Goal: Task Accomplishment & Management: Manage account settings

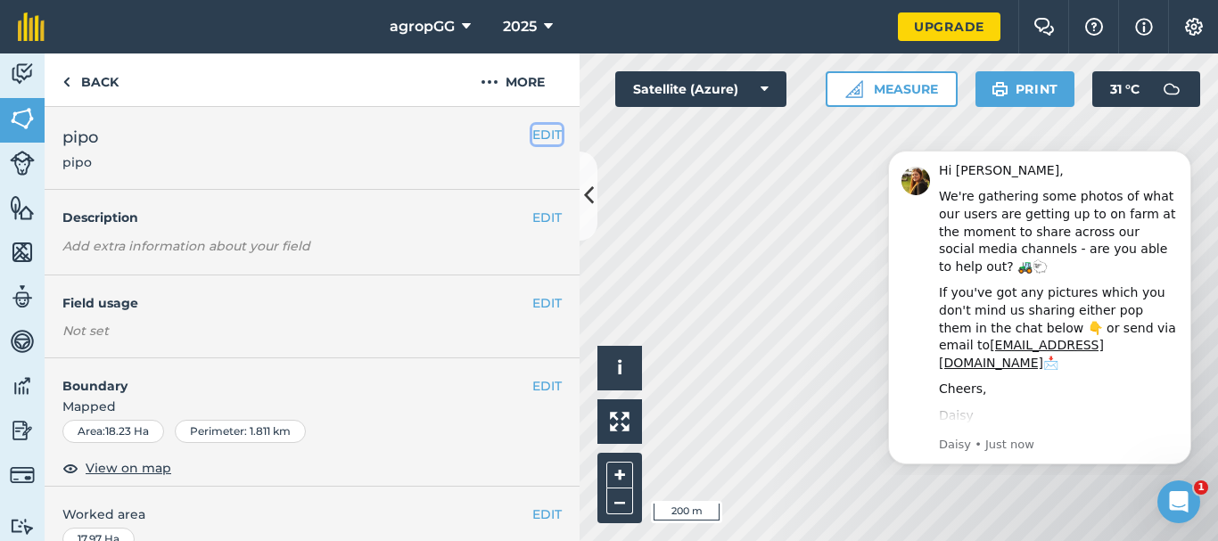
click at [538, 132] on button "EDIT" at bounding box center [546, 135] width 29 height 20
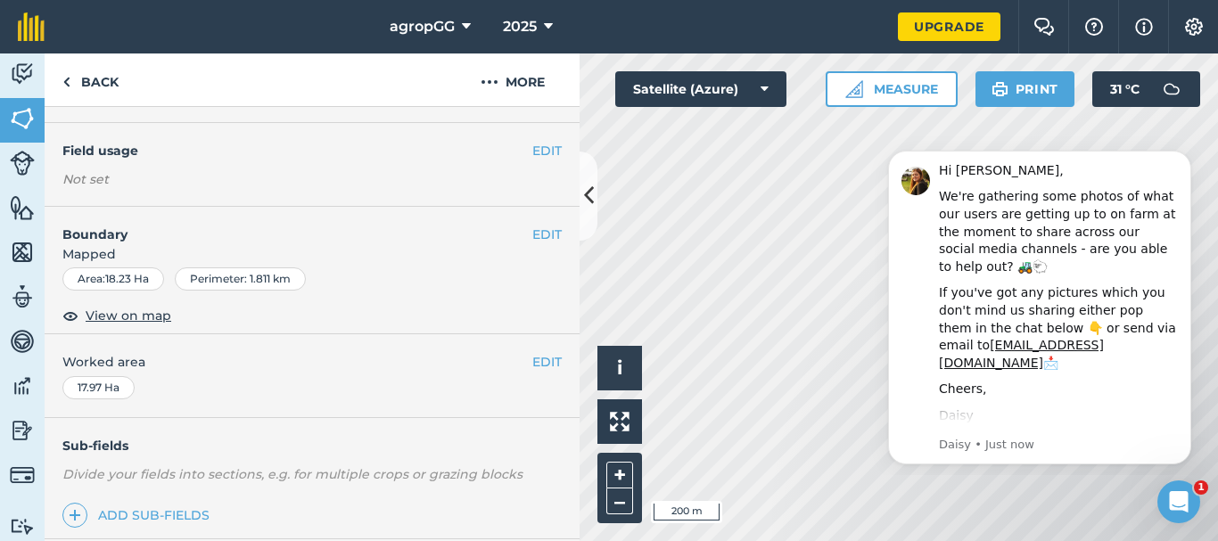
scroll to position [226, 0]
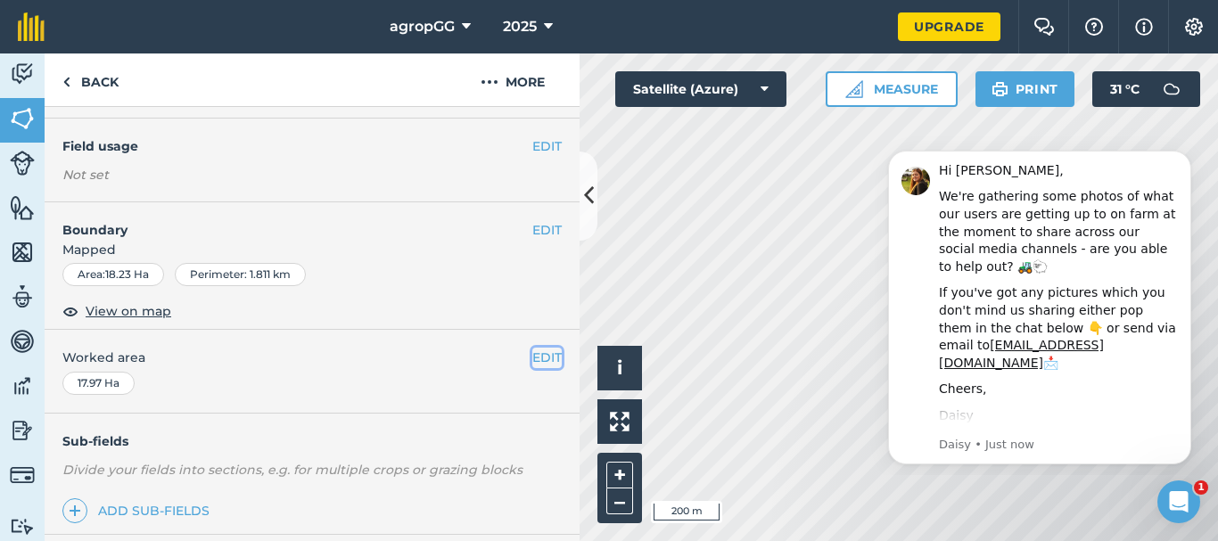
click at [539, 362] on button "EDIT" at bounding box center [546, 358] width 29 height 20
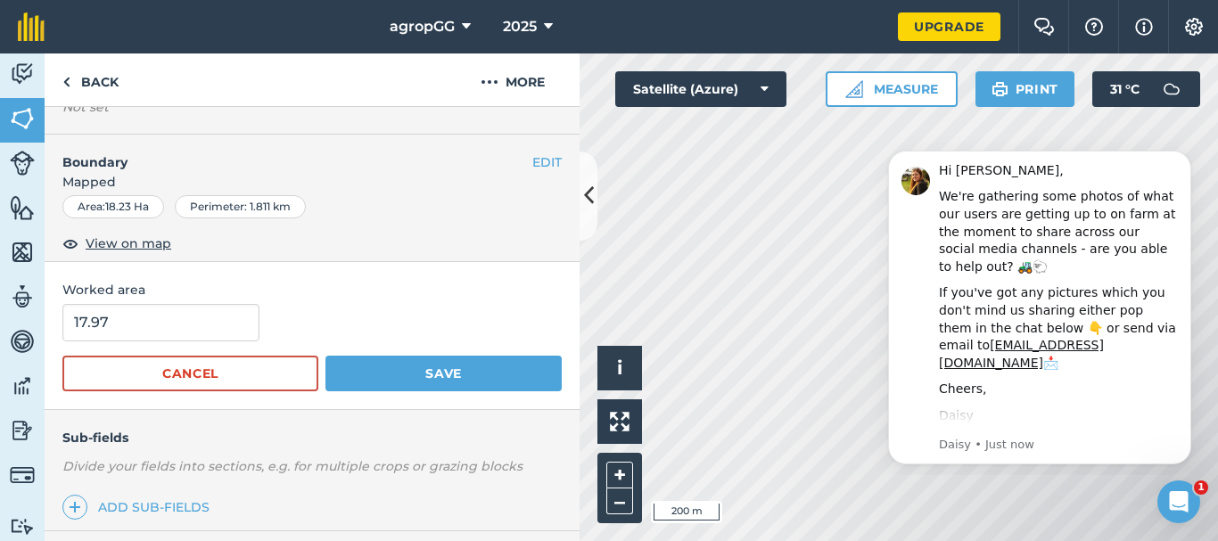
scroll to position [205, 0]
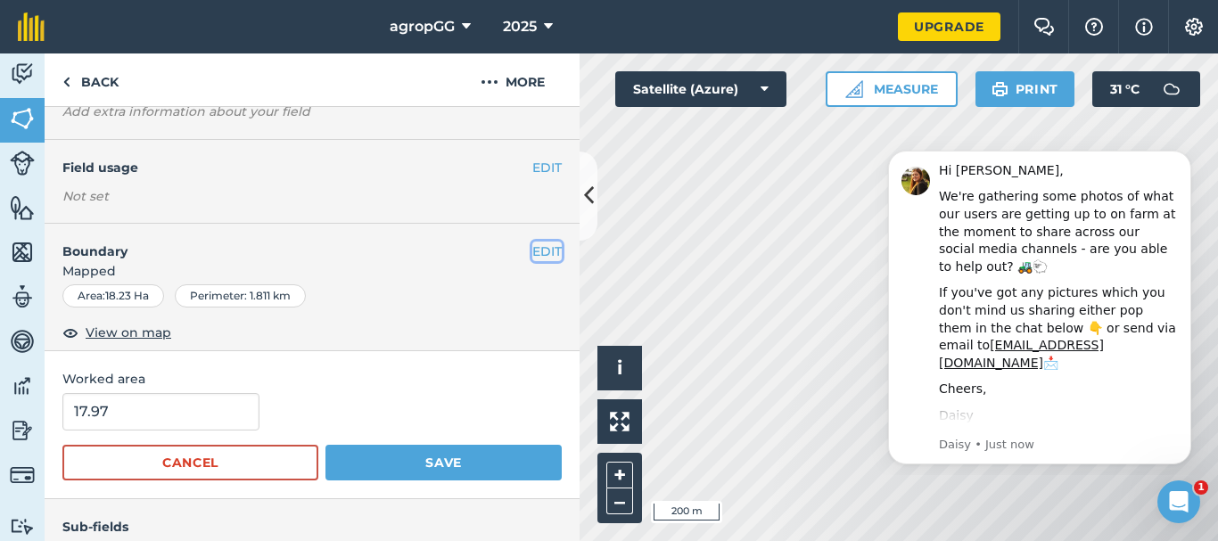
click at [533, 246] on button "EDIT" at bounding box center [546, 252] width 29 height 20
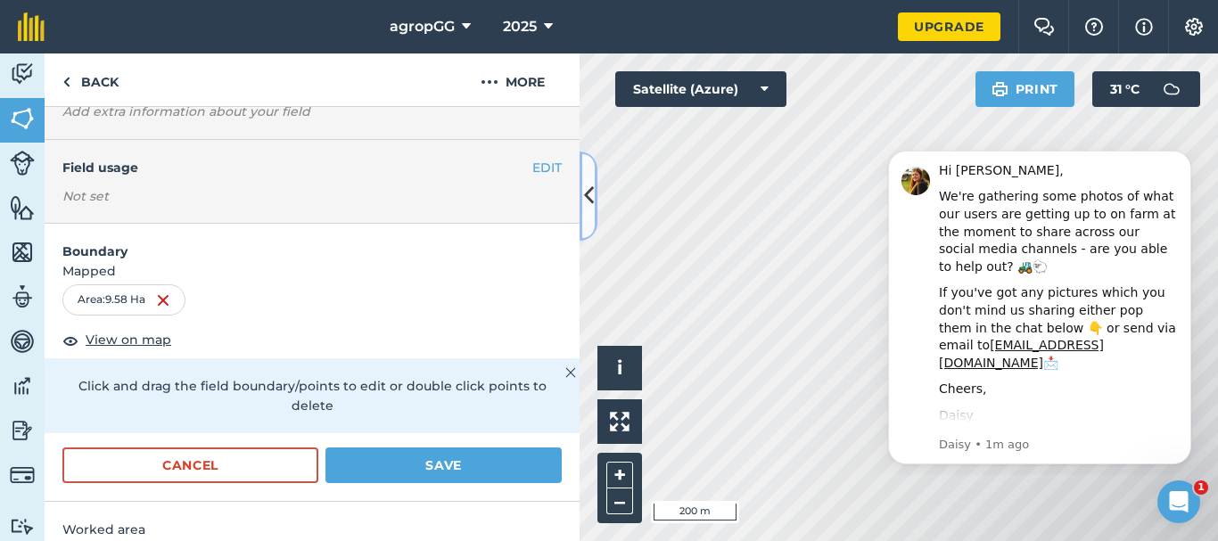
click at [585, 200] on icon at bounding box center [589, 195] width 10 height 31
